Goal: Information Seeking & Learning: Check status

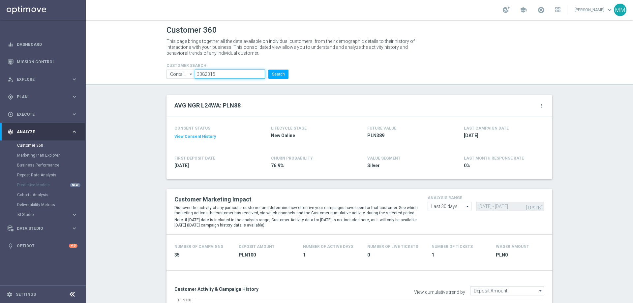
click at [244, 73] on input "3382315" at bounding box center [230, 74] width 70 height 9
paste input "905162"
click at [224, 75] on input "905162" at bounding box center [230, 74] width 70 height 9
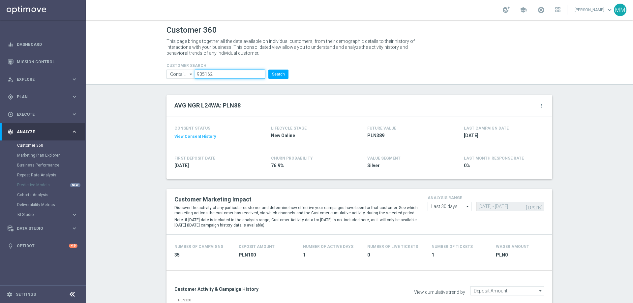
click at [224, 75] on input "905162" at bounding box center [230, 74] width 70 height 9
paste input "1748041"
type input "1748041"
click at [285, 75] on button "Search" at bounding box center [278, 74] width 20 height 9
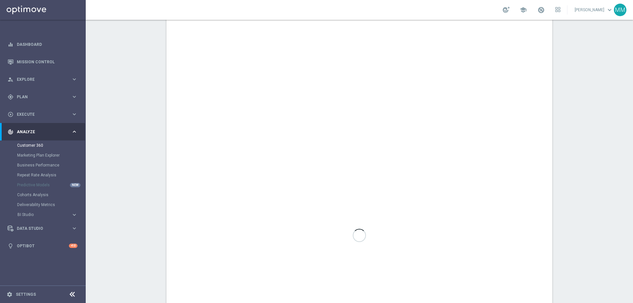
scroll to position [363, 0]
